Goal: Find specific page/section: Find specific page/section

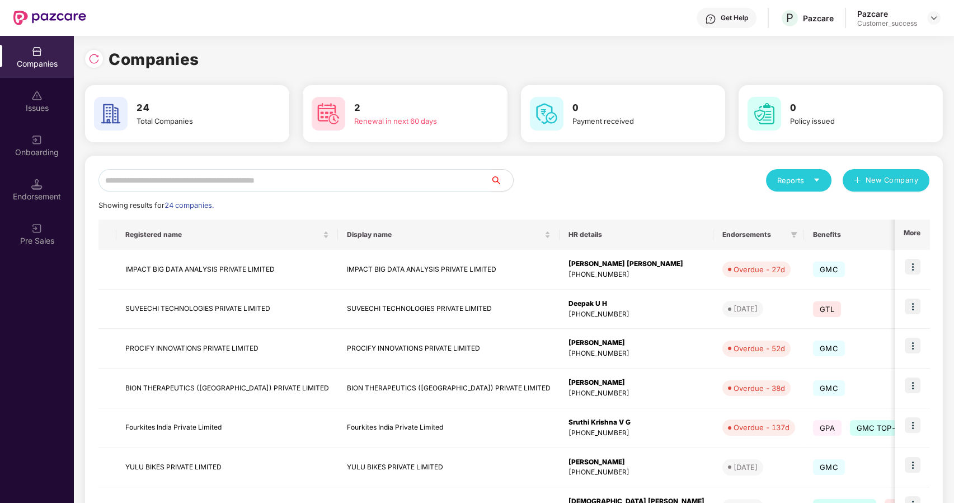
click at [254, 180] on input "text" at bounding box center [295, 180] width 392 height 22
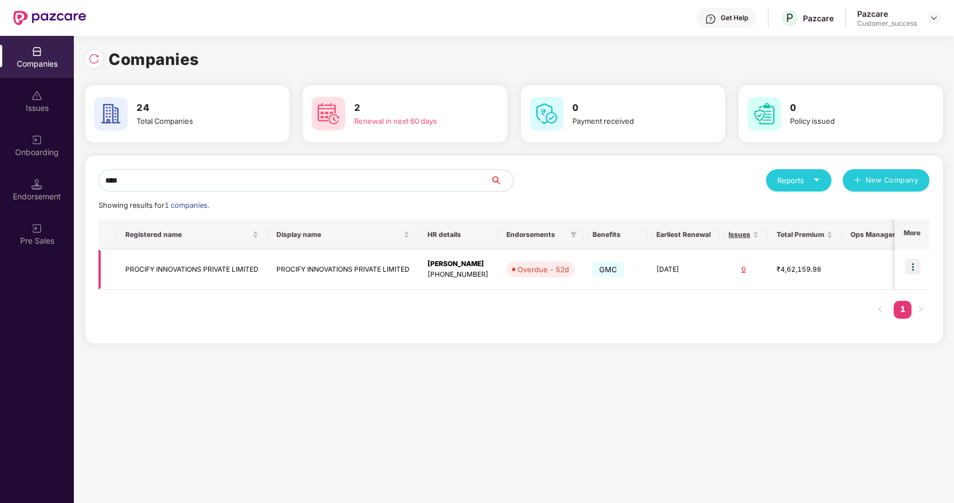
scroll to position [0, 14]
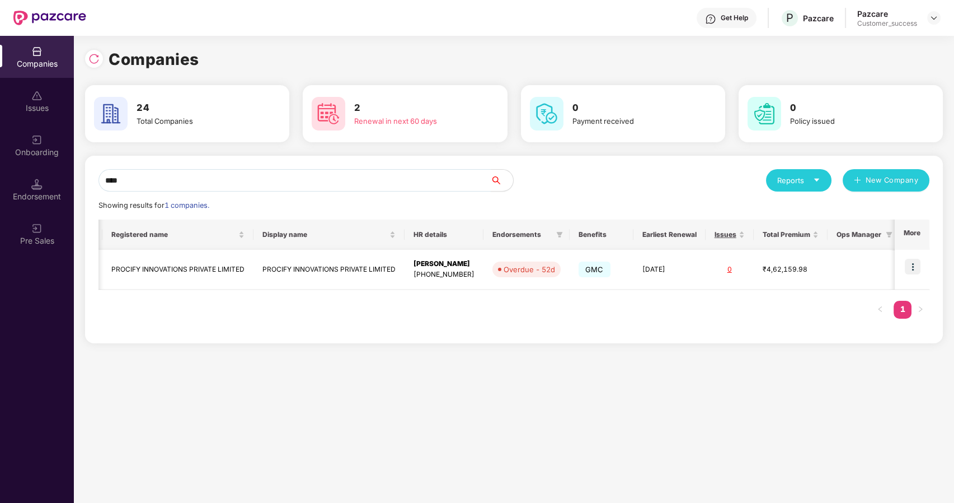
type input "****"
click at [223, 272] on td "PROCIFY INNOVATIONS PRIVATE LIMITED" at bounding box center [177, 270] width 151 height 40
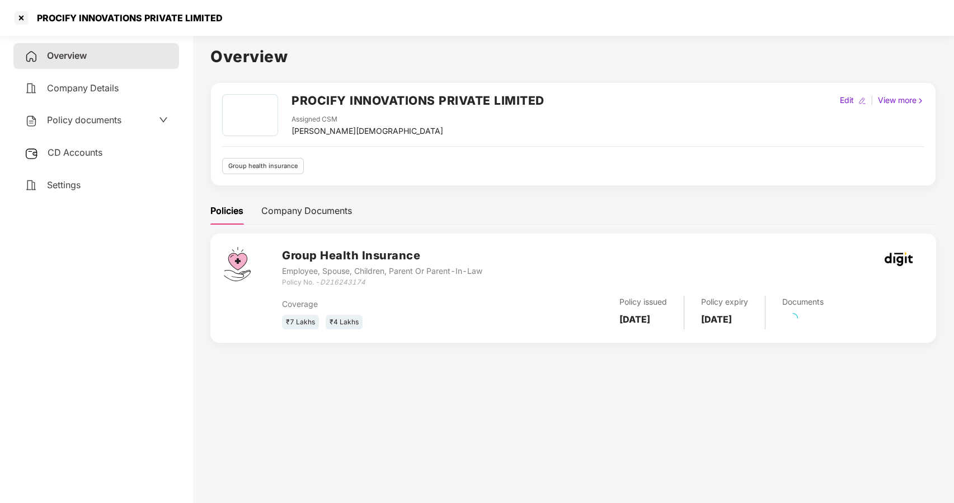
click at [78, 122] on span "Policy documents" at bounding box center [84, 119] width 74 height 11
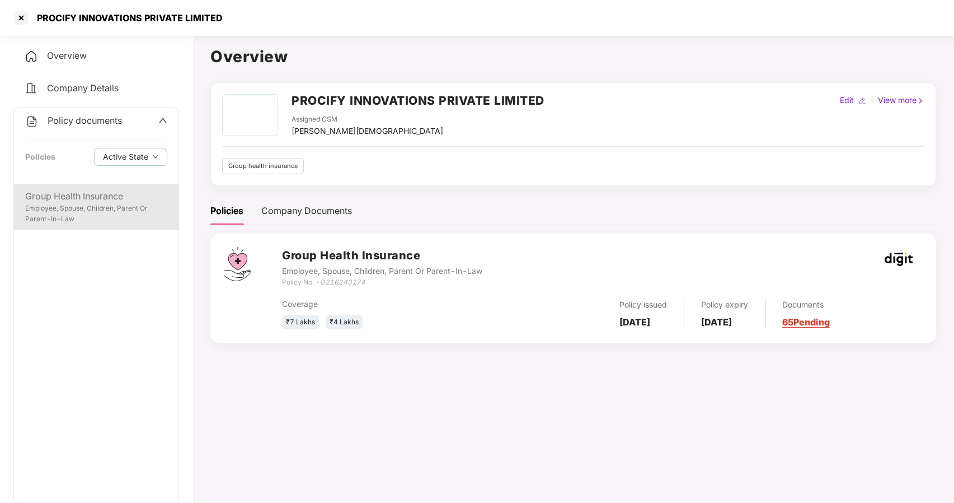
click at [77, 194] on div "Group Health Insurance" at bounding box center [96, 196] width 142 height 14
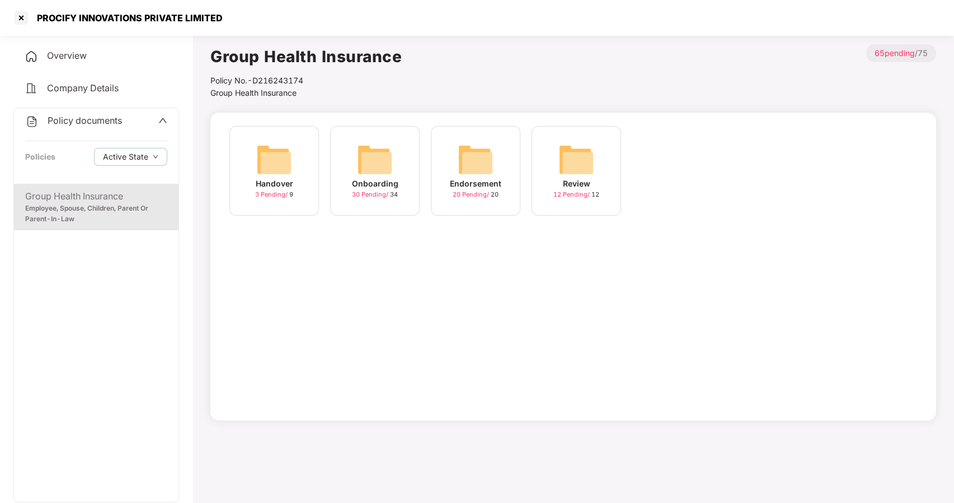
click at [381, 156] on img at bounding box center [375, 160] width 36 height 36
click at [465, 171] on img at bounding box center [476, 160] width 36 height 36
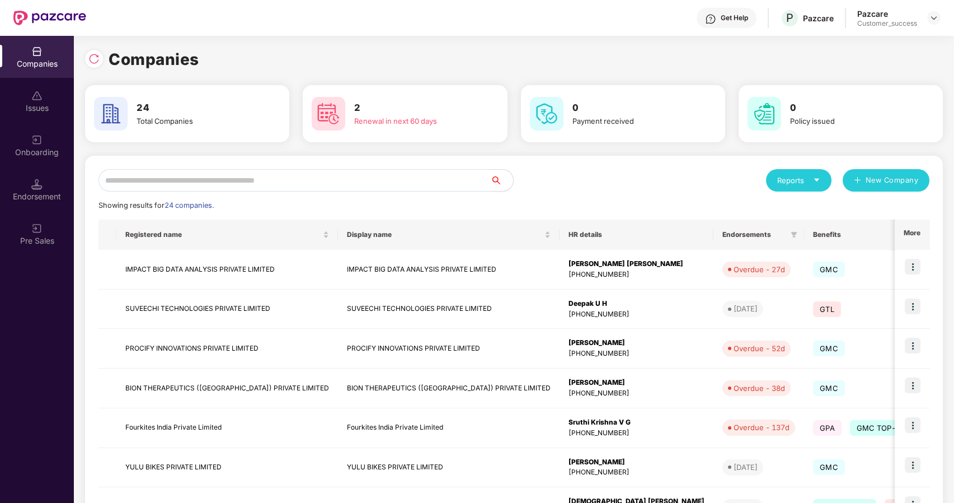
click at [274, 182] on input "text" at bounding box center [295, 180] width 392 height 22
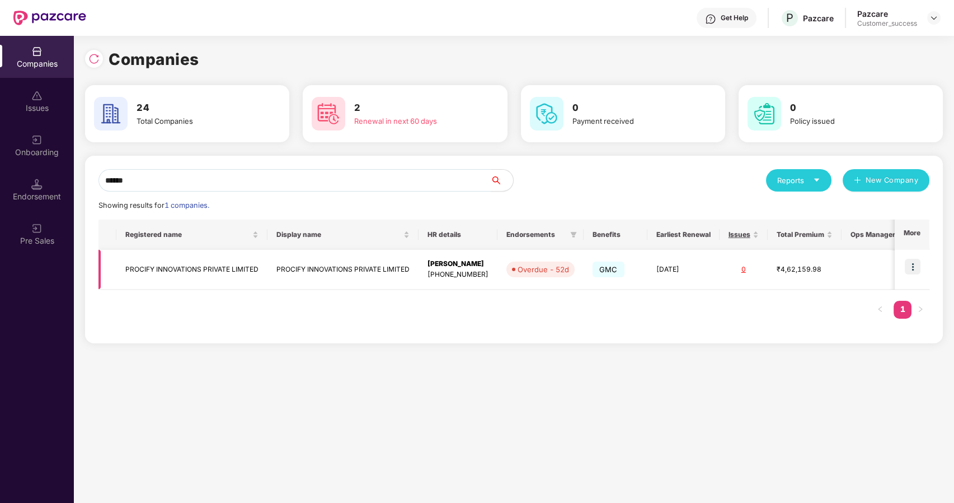
type input "******"
click at [910, 263] on img at bounding box center [913, 267] width 16 height 16
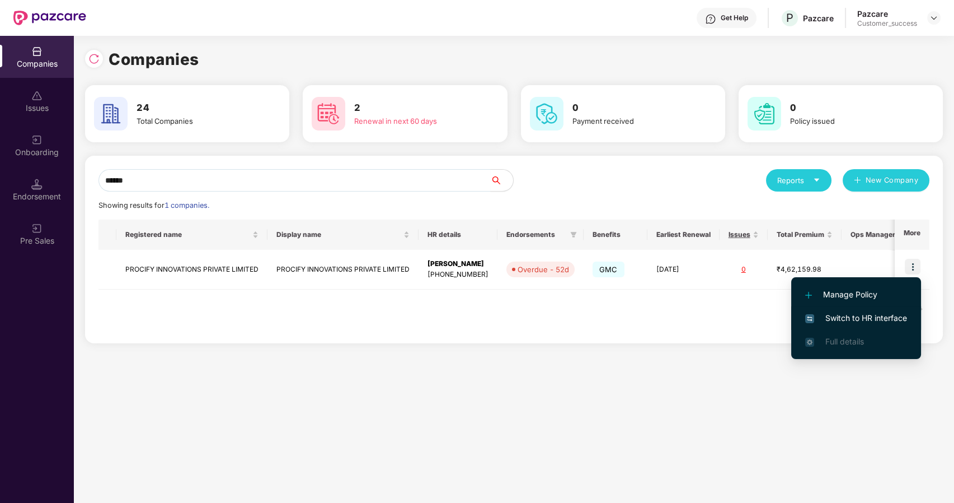
click at [817, 316] on span "Switch to HR interface" at bounding box center [857, 318] width 102 height 12
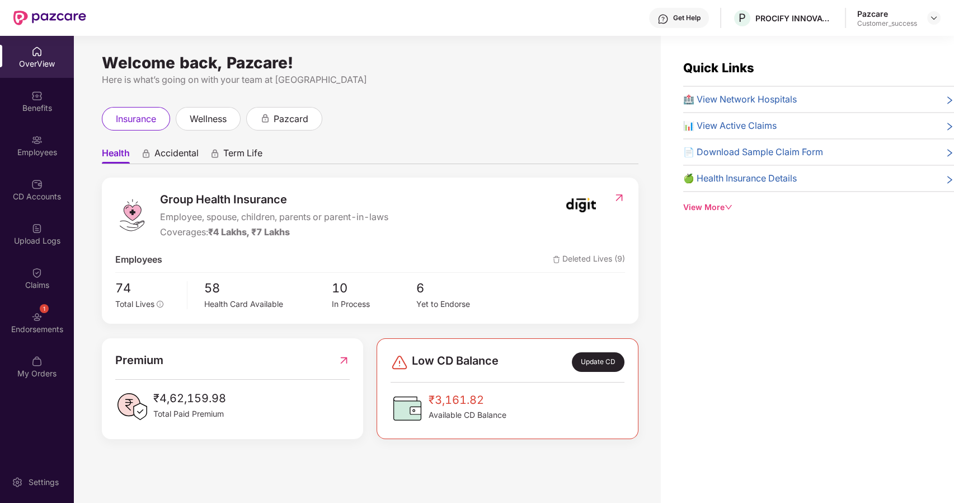
click at [34, 319] on img at bounding box center [36, 316] width 11 height 11
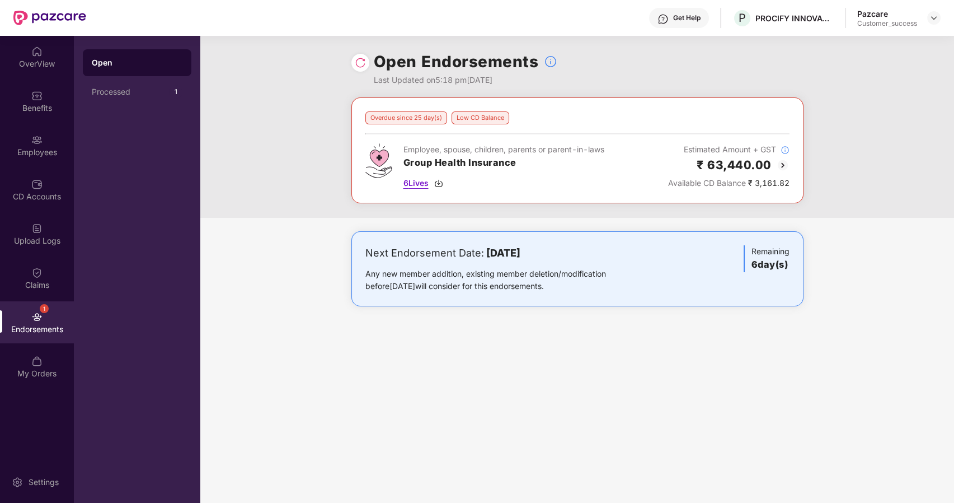
click at [411, 181] on span "6 Lives" at bounding box center [416, 183] width 25 height 12
click at [934, 19] on img at bounding box center [934, 17] width 9 height 9
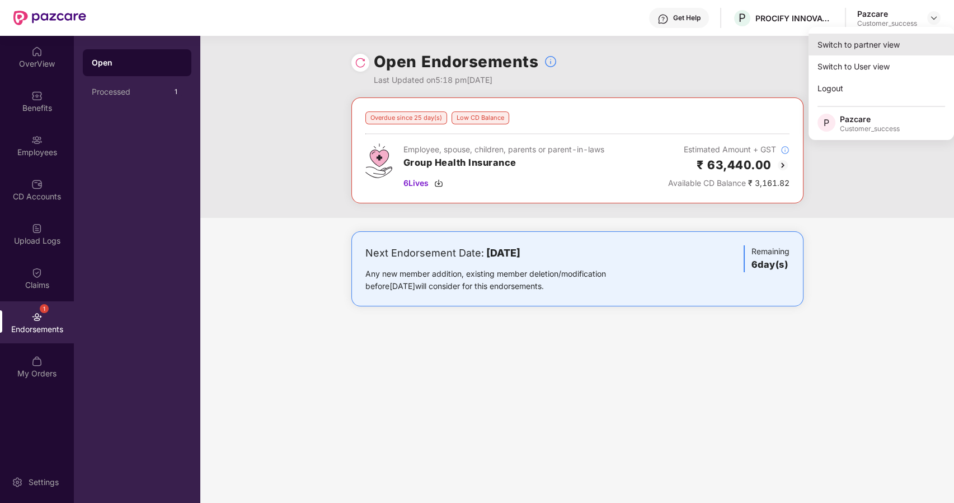
click at [873, 43] on div "Switch to partner view" at bounding box center [882, 45] width 146 height 22
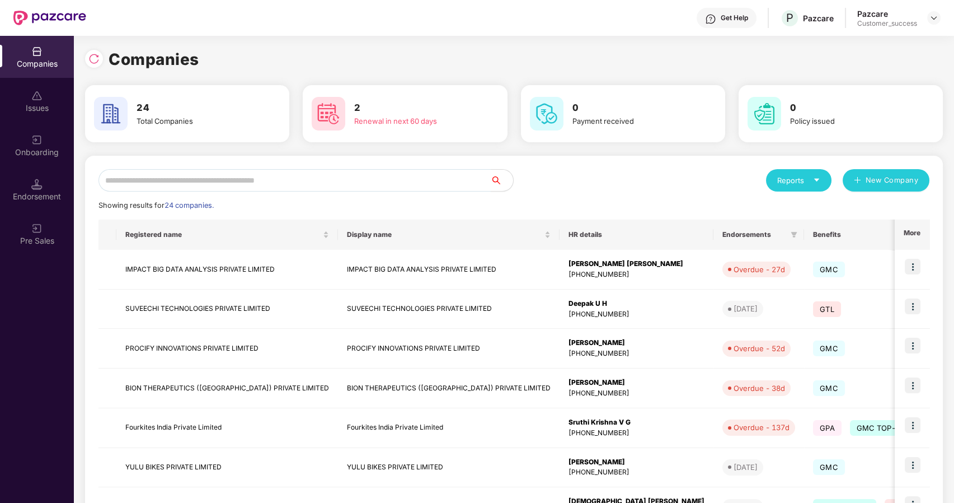
click at [359, 184] on input "text" at bounding box center [295, 180] width 392 height 22
type input "*"
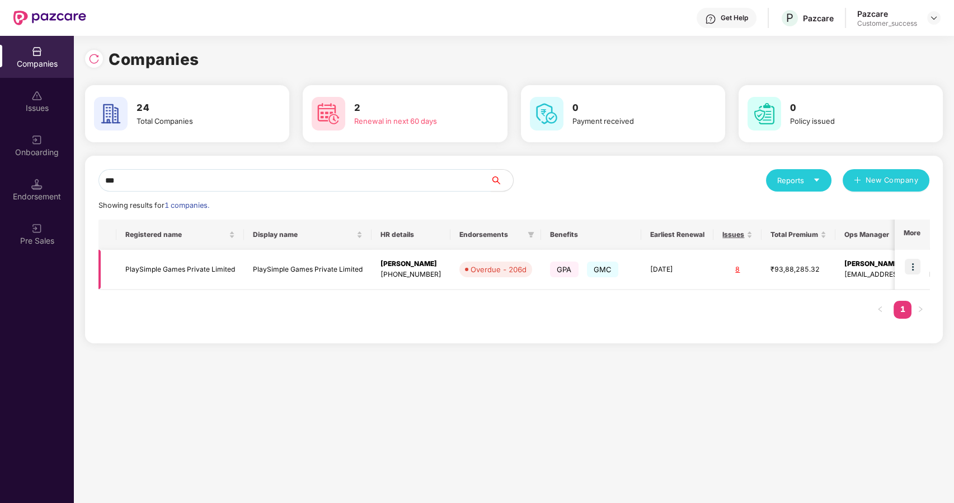
type input "***"
click at [349, 266] on td "PlaySimple Games Private Limited" at bounding box center [308, 270] width 128 height 40
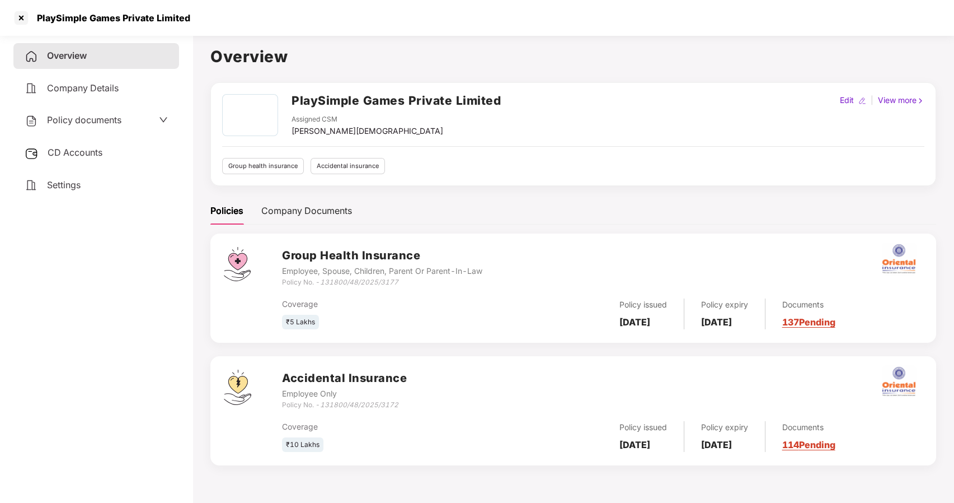
click at [121, 119] on span "Policy documents" at bounding box center [84, 119] width 74 height 11
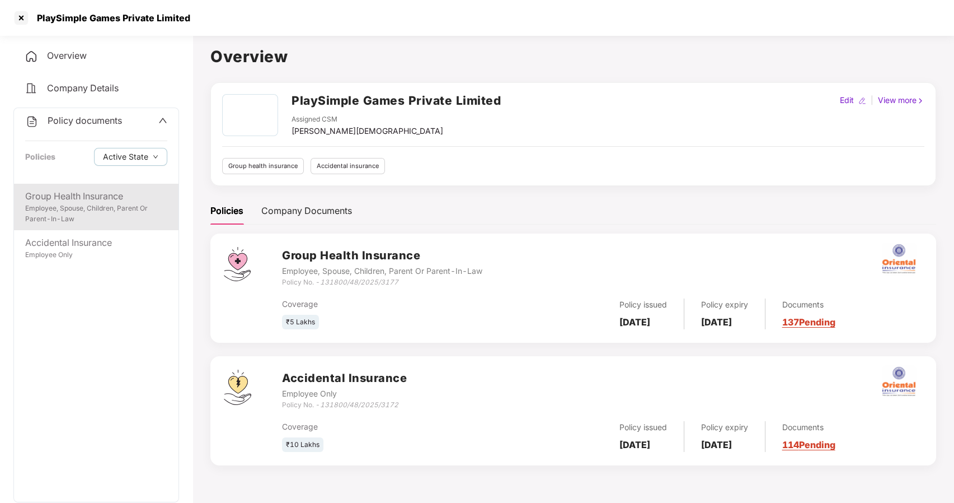
click at [101, 199] on div "Group Health Insurance" at bounding box center [96, 196] width 142 height 14
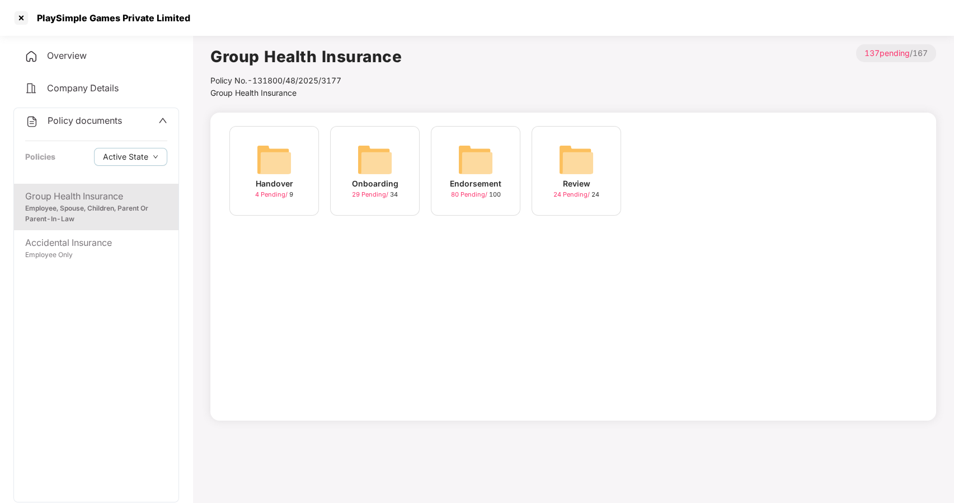
click at [439, 164] on div "Endorsement 80 Pending / 100" at bounding box center [476, 171] width 90 height 90
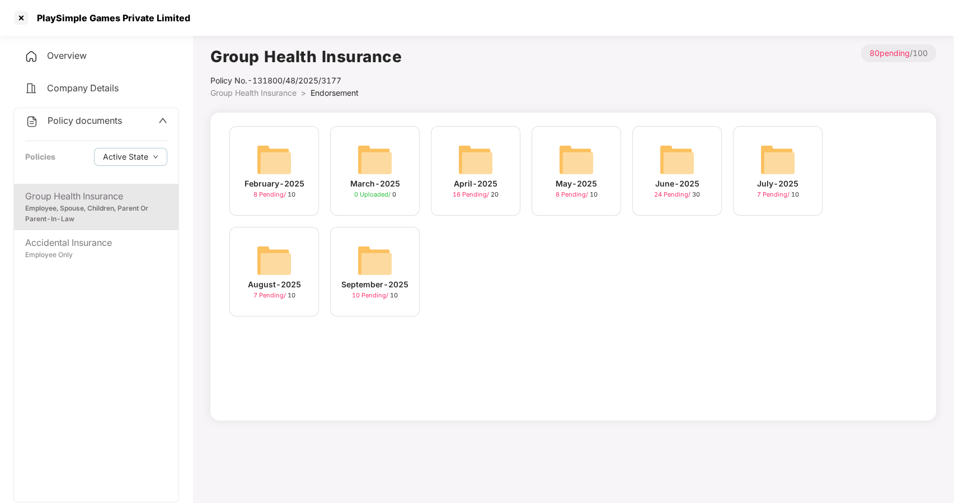
click at [268, 255] on img at bounding box center [274, 260] width 36 height 36
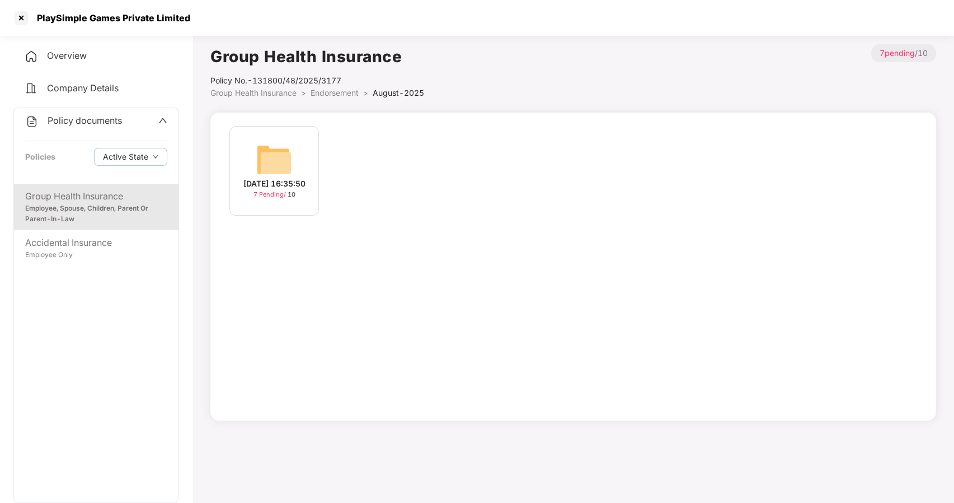
click at [272, 177] on div "[DATE] 16:35:50" at bounding box center [275, 183] width 62 height 12
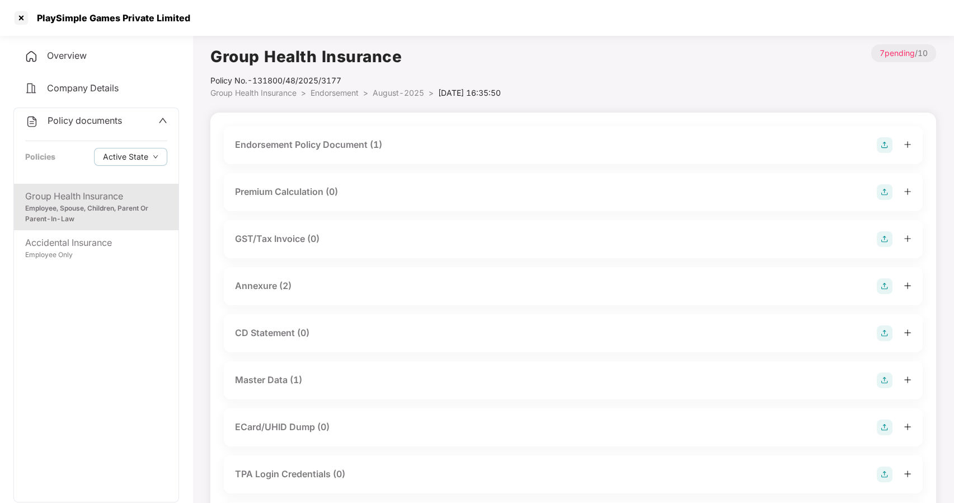
click at [274, 382] on div "Master Data (1)" at bounding box center [268, 380] width 67 height 14
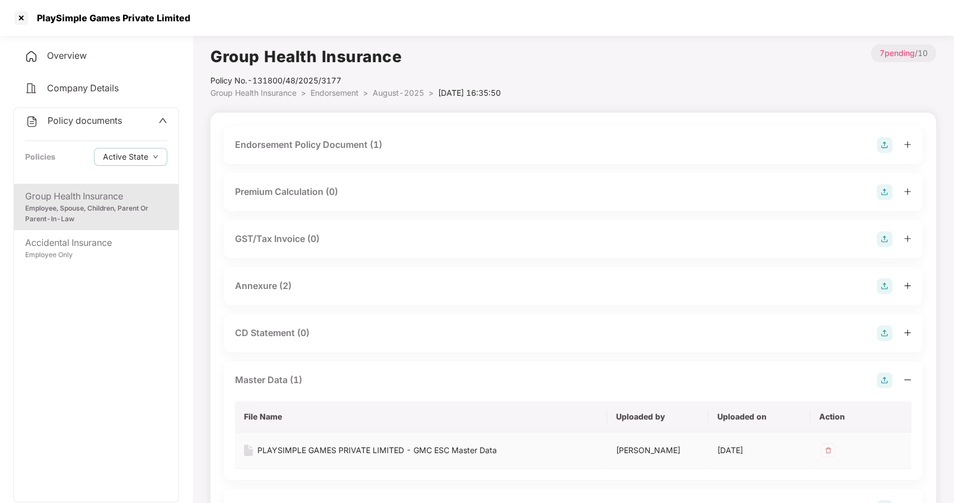
click at [321, 449] on div "PLAYSIMPLE GAMES PRIVATE LIMITED - GMC ESC Master Data" at bounding box center [378, 450] width 240 height 12
click at [18, 21] on div at bounding box center [21, 18] width 18 height 18
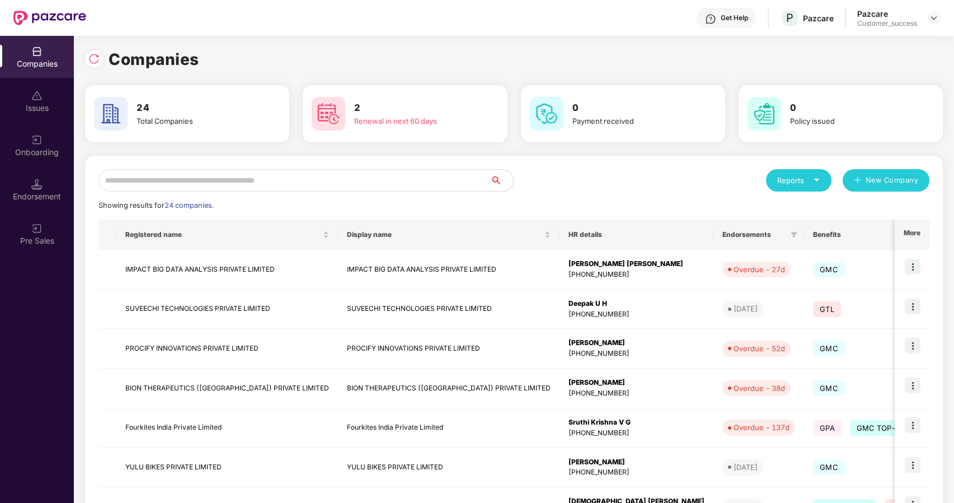
click at [219, 177] on input "text" at bounding box center [295, 180] width 392 height 22
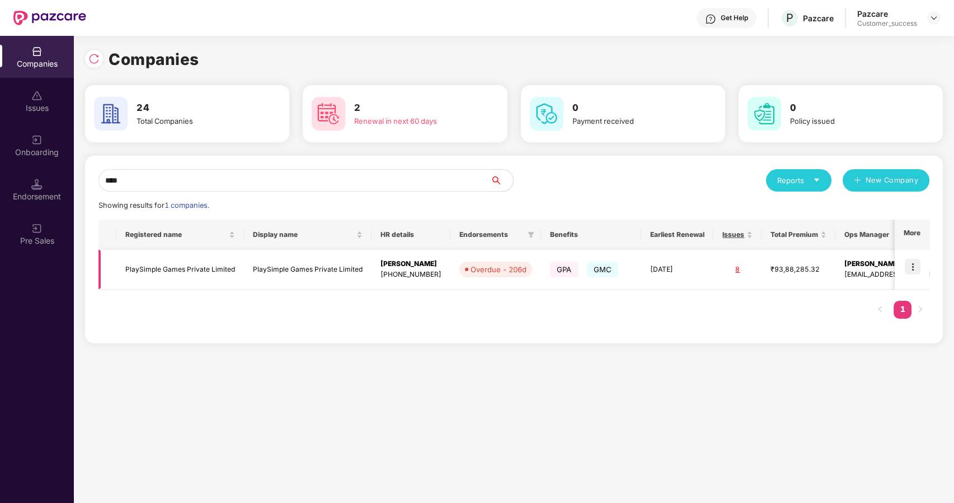
type input "****"
click at [915, 264] on img at bounding box center [913, 267] width 16 height 16
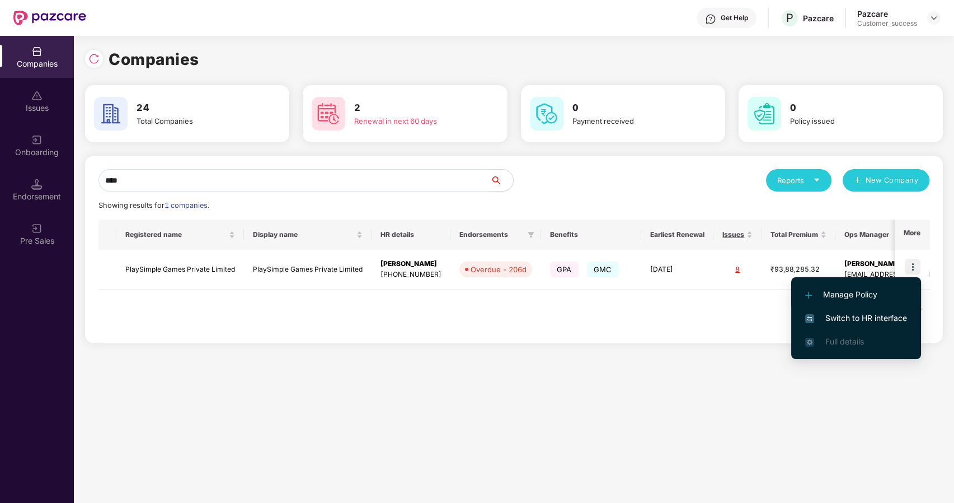
click at [842, 294] on span "Manage Policy" at bounding box center [857, 294] width 102 height 12
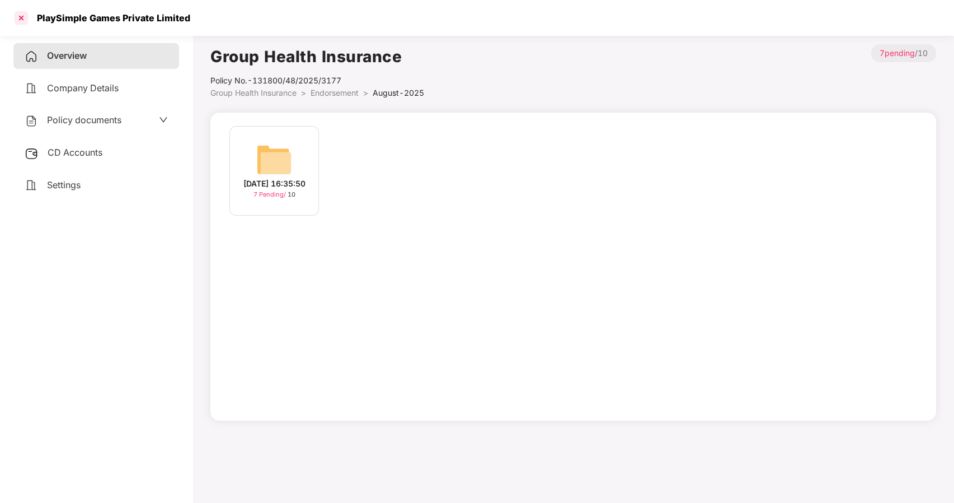
click at [16, 14] on div at bounding box center [21, 18] width 18 height 18
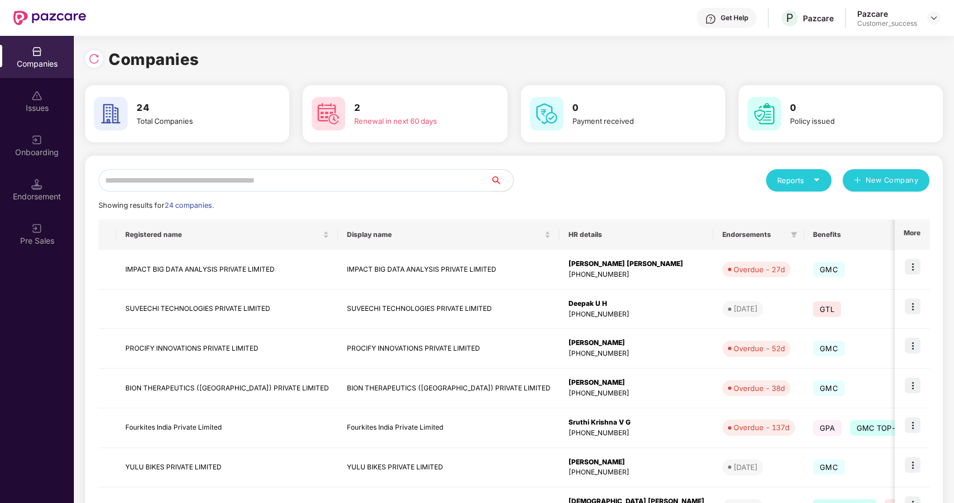
click at [249, 184] on input "text" at bounding box center [295, 180] width 392 height 22
click at [249, 181] on input "text" at bounding box center [295, 180] width 392 height 22
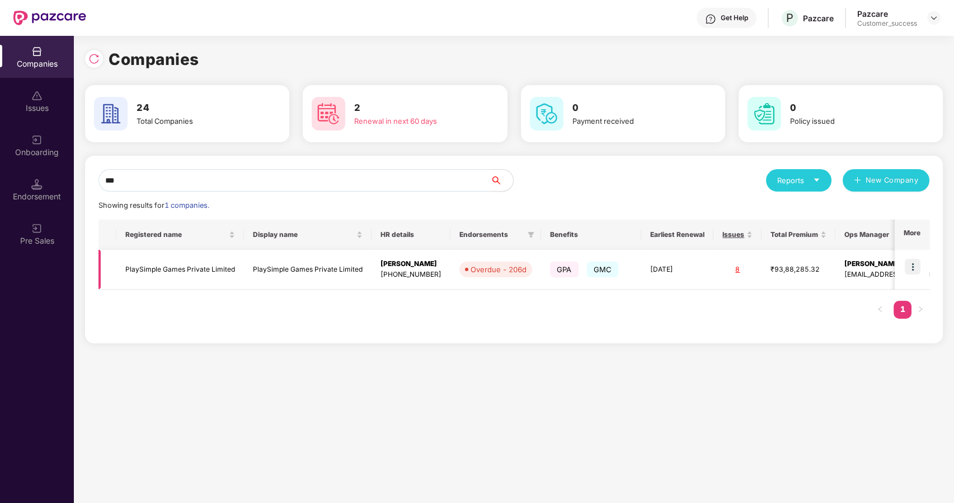
type input "***"
click at [914, 261] on img at bounding box center [913, 267] width 16 height 16
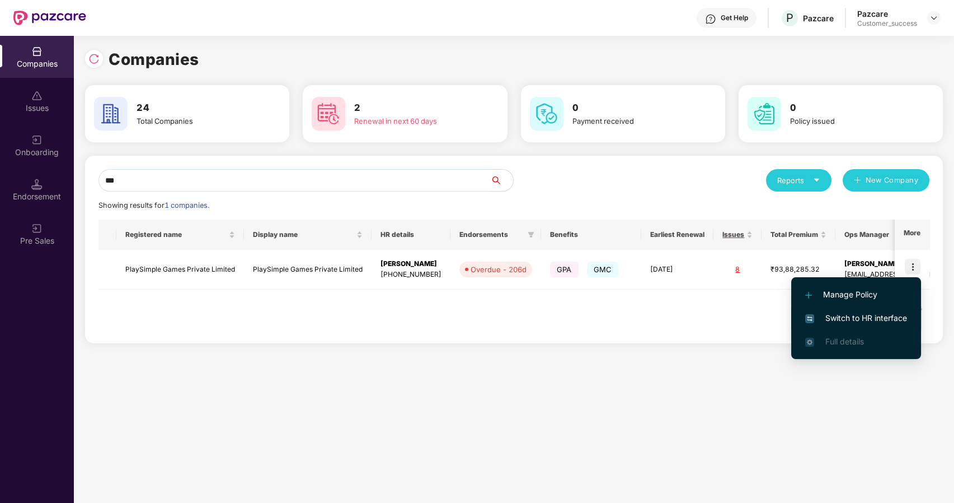
click at [867, 311] on li "Switch to HR interface" at bounding box center [857, 318] width 130 height 24
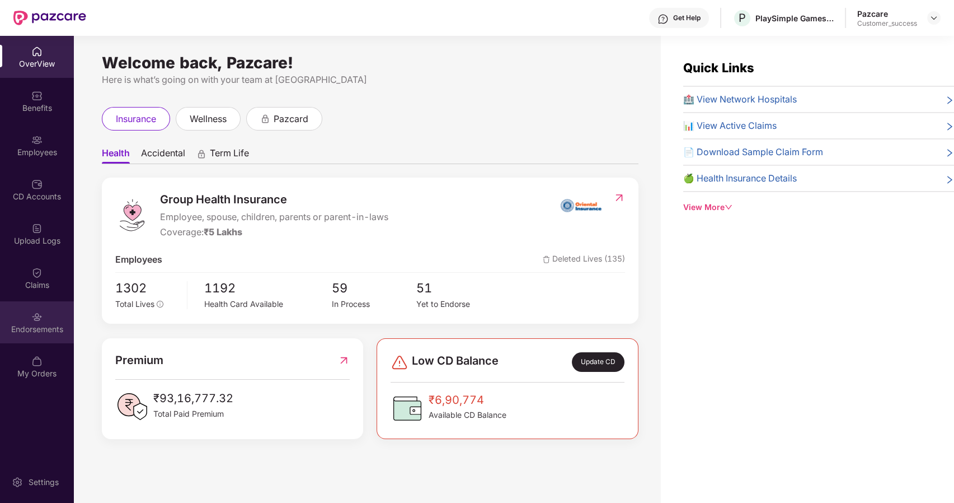
click at [42, 315] on img at bounding box center [36, 316] width 11 height 11
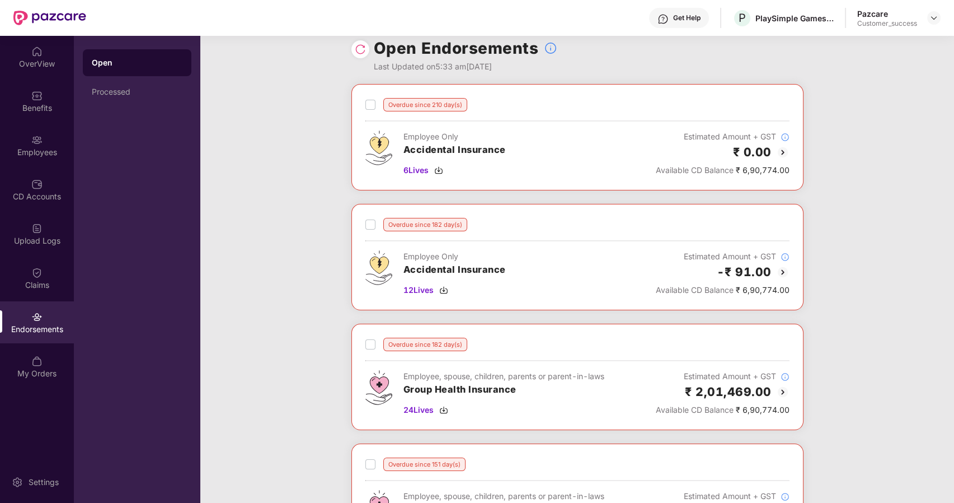
scroll to position [13, 0]
click at [30, 147] on div "Employees" at bounding box center [37, 152] width 74 height 11
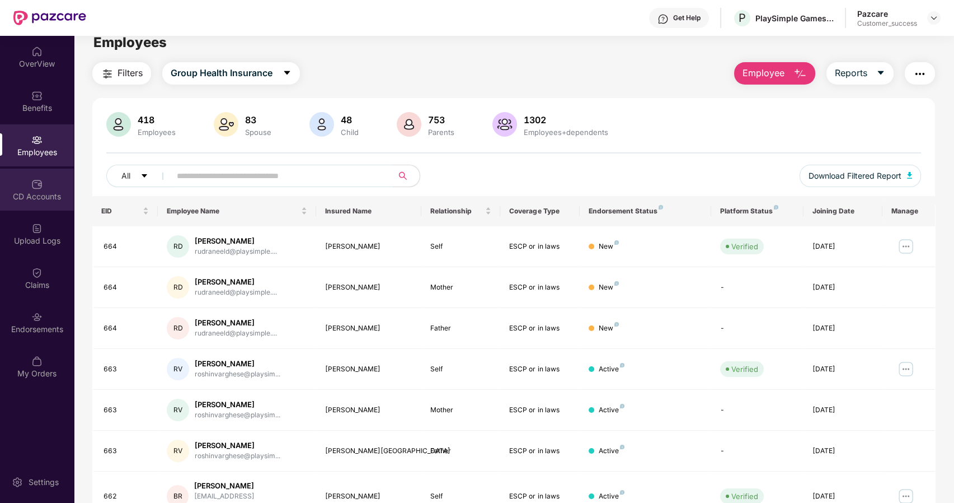
click at [32, 191] on div "CD Accounts" at bounding box center [37, 196] width 74 height 11
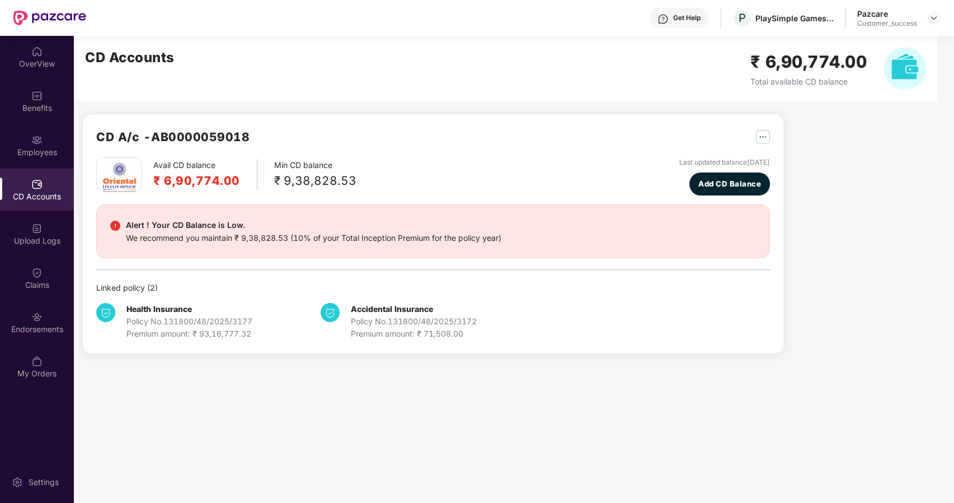
scroll to position [0, 0]
